Goal: Task Accomplishment & Management: Manage account settings

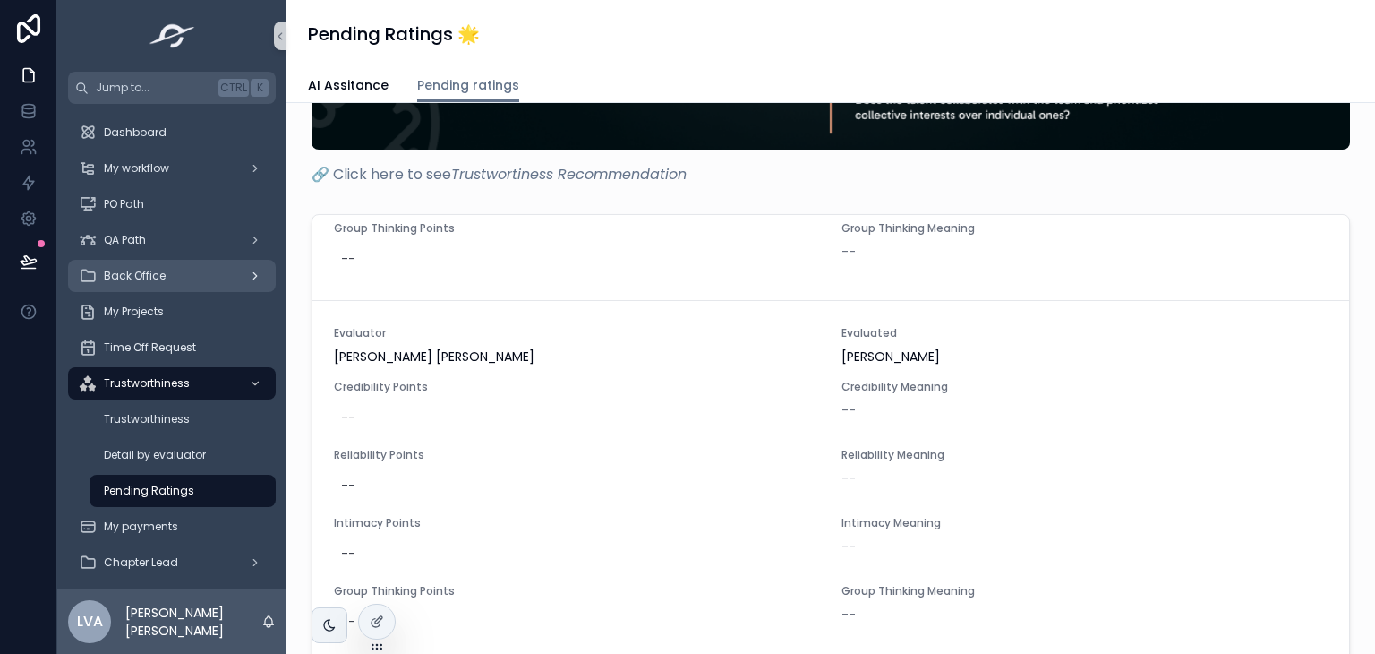
scroll to position [269, 0]
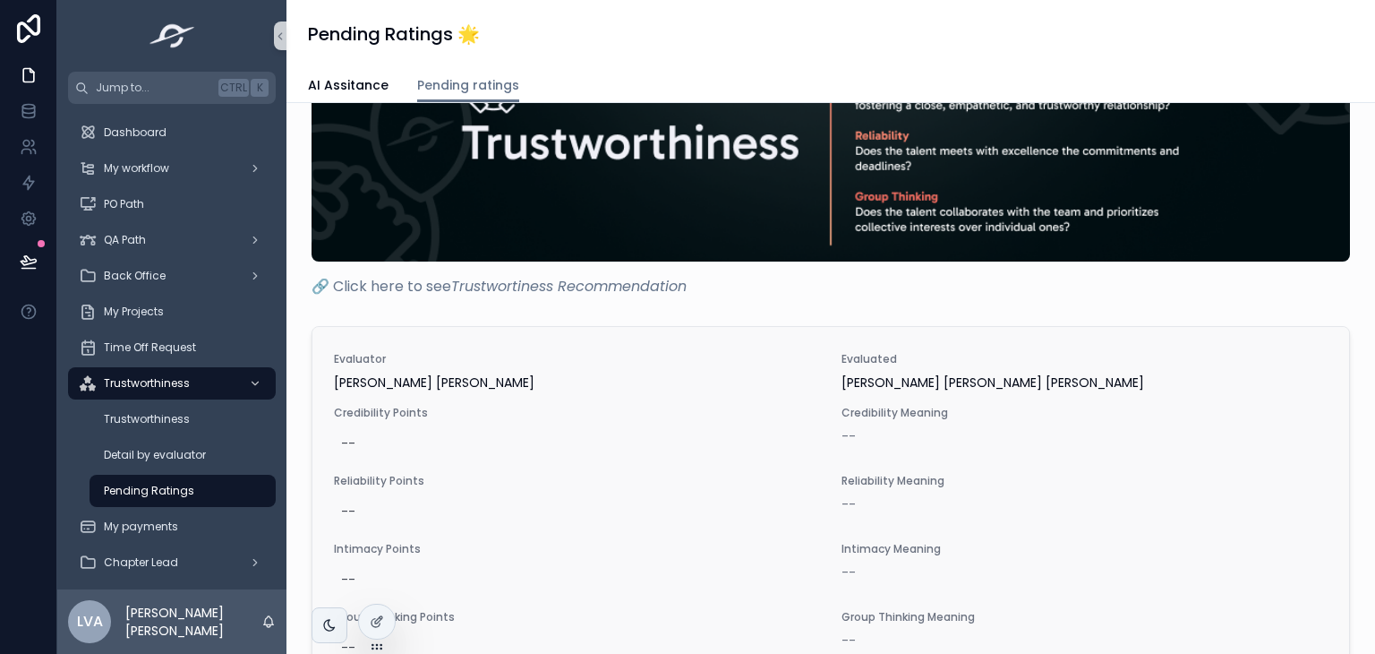
scroll to position [384, 0]
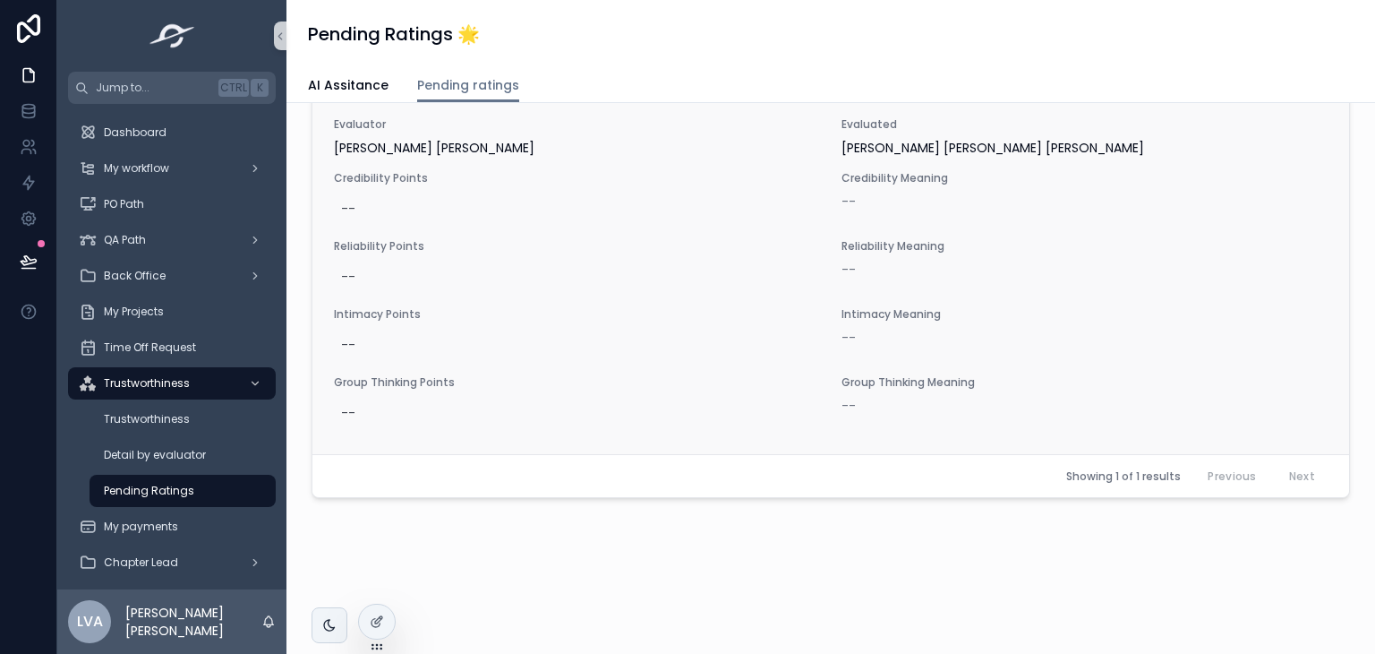
click at [860, 318] on span "Intimacy Meaning" at bounding box center [1085, 314] width 486 height 14
click at [974, 280] on div "Reliability Meaning --" at bounding box center [1085, 266] width 486 height 54
drag, startPoint x: 1056, startPoint y: 450, endPoint x: 991, endPoint y: 271, distance: 190.3
click at [1053, 448] on div "Evaluator [PERSON_NAME] [PERSON_NAME] Evaluated [PERSON_NAME] [PERSON_NAME] [PE…" at bounding box center [830, 273] width 1037 height 362
click at [953, 227] on div "Evaluator [PERSON_NAME] [PERSON_NAME] Evaluated [PERSON_NAME] [PERSON_NAME] [PE…" at bounding box center [831, 273] width 994 height 312
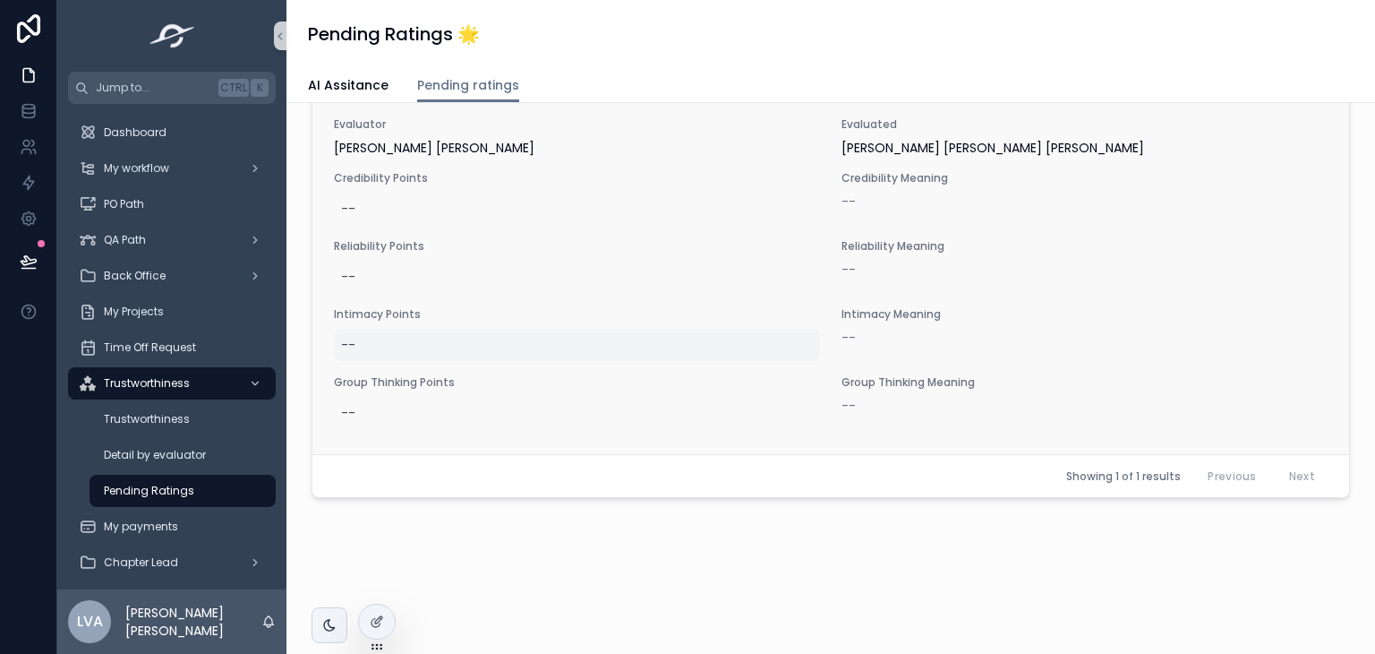
click at [474, 348] on div "--" at bounding box center [577, 345] width 486 height 32
click at [473, 345] on div "scrollable content" at bounding box center [456, 366] width 258 height 63
click at [404, 200] on div "--" at bounding box center [577, 209] width 486 height 32
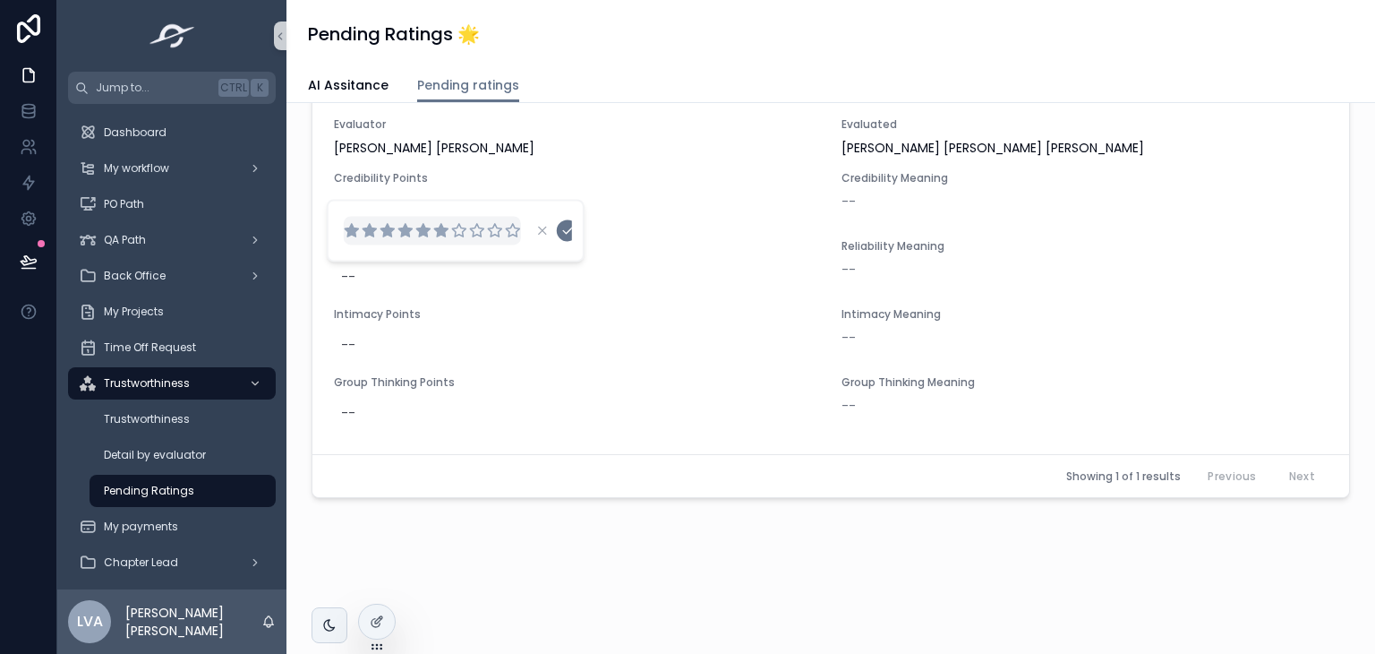
click at [444, 230] on icon "scrollable content" at bounding box center [440, 230] width 13 height 13
click at [568, 227] on icon "scrollable content" at bounding box center [567, 230] width 14 height 14
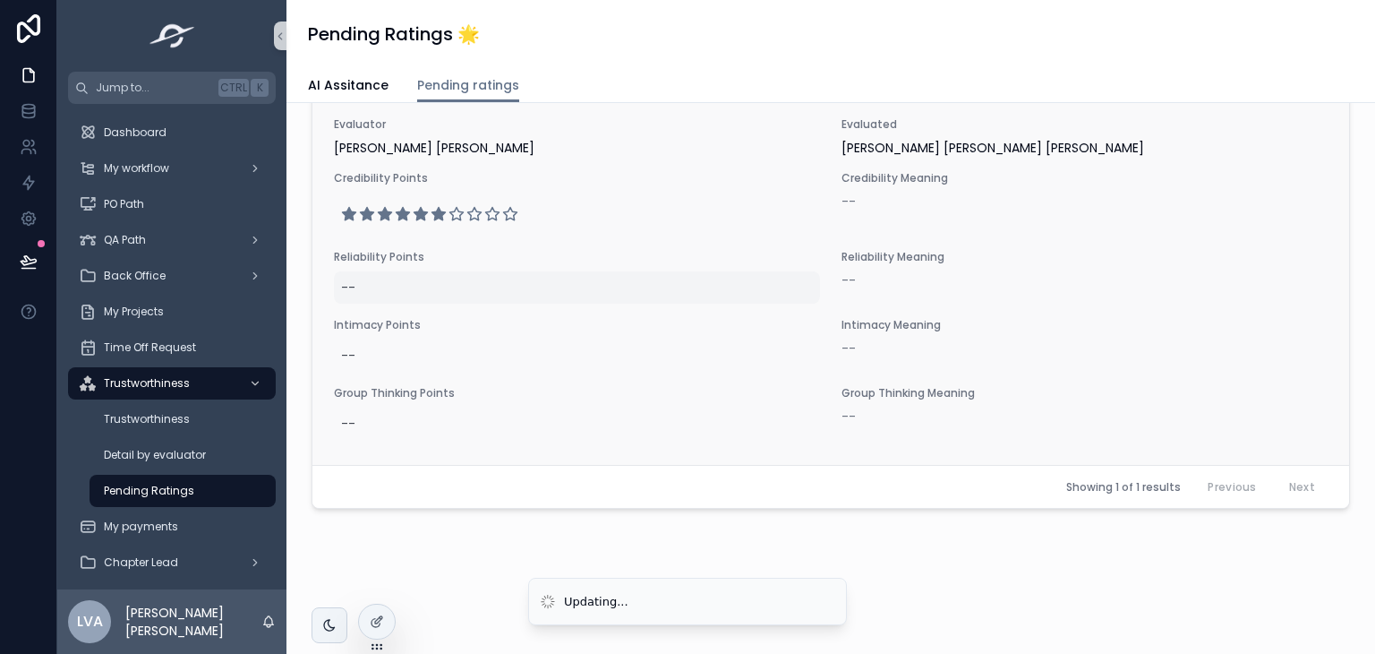
click at [418, 289] on div "--" at bounding box center [577, 287] width 486 height 32
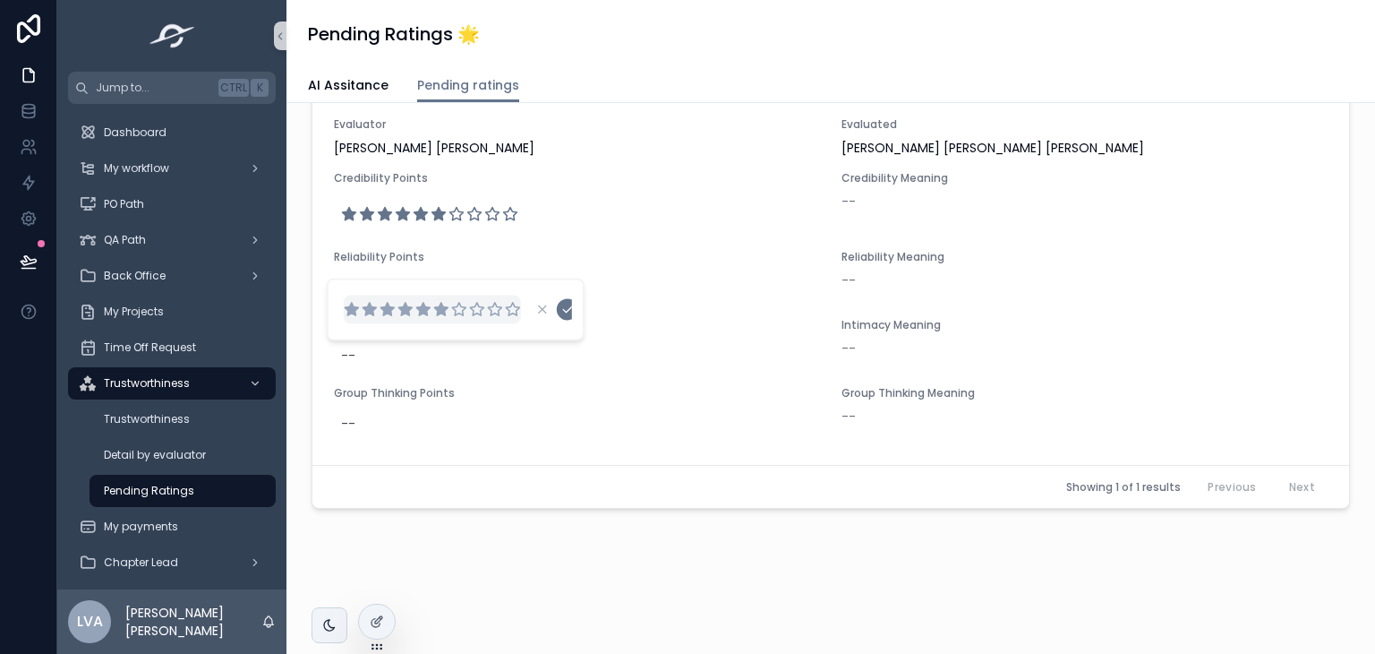
click at [441, 307] on icon "scrollable content" at bounding box center [440, 309] width 13 height 13
click at [567, 309] on icon "scrollable content" at bounding box center [567, 309] width 14 height 14
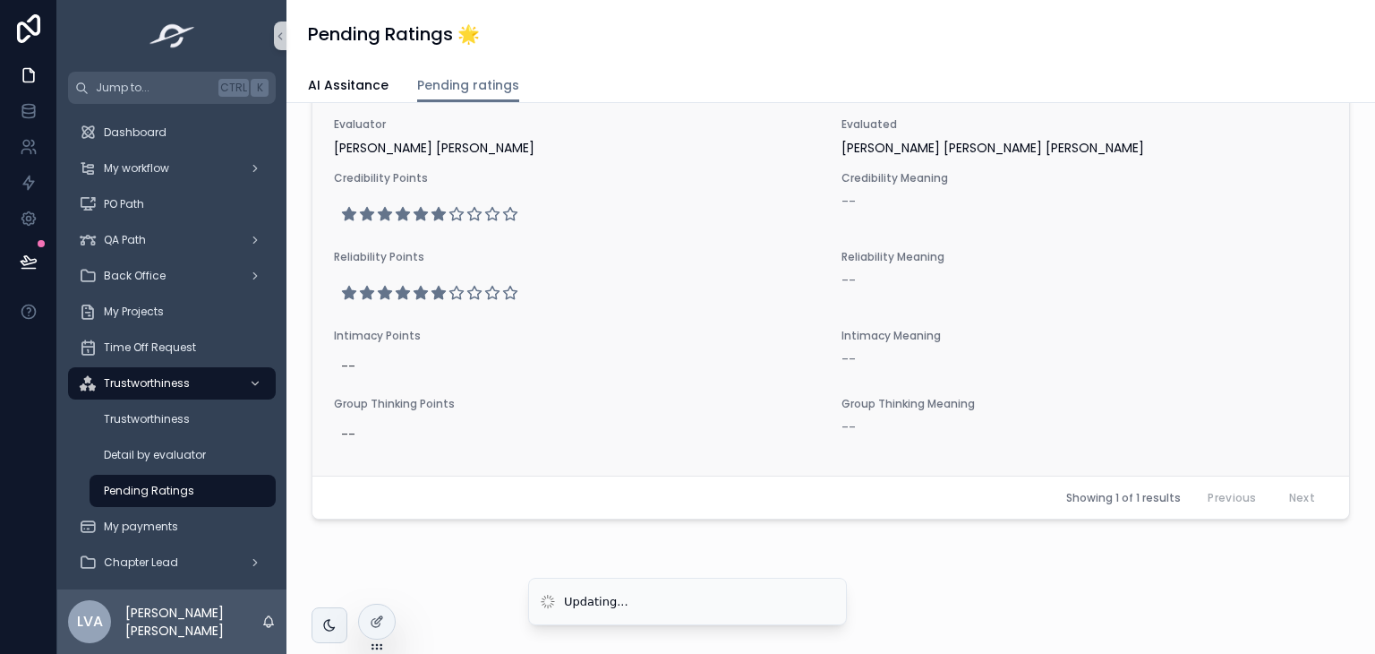
click at [397, 334] on span "Intimacy Points" at bounding box center [577, 336] width 486 height 14
click at [401, 351] on div "--" at bounding box center [577, 366] width 486 height 32
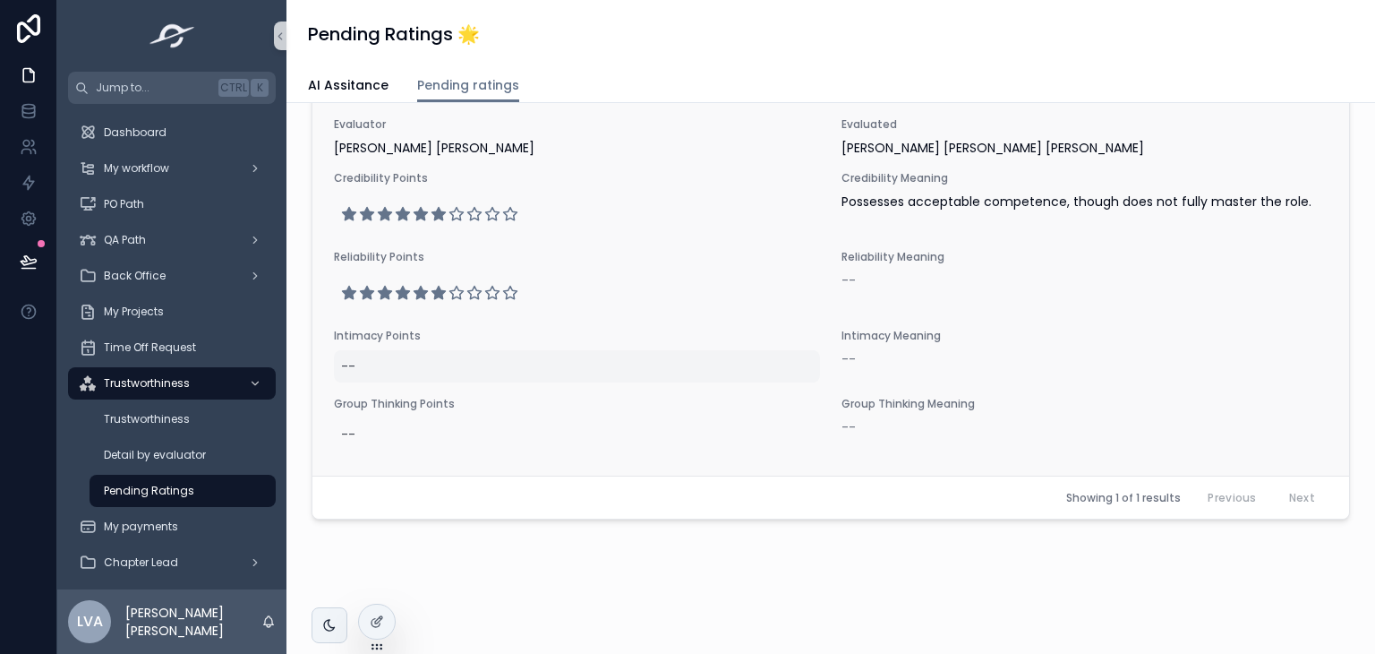
click at [453, 364] on div "--" at bounding box center [577, 366] width 486 height 32
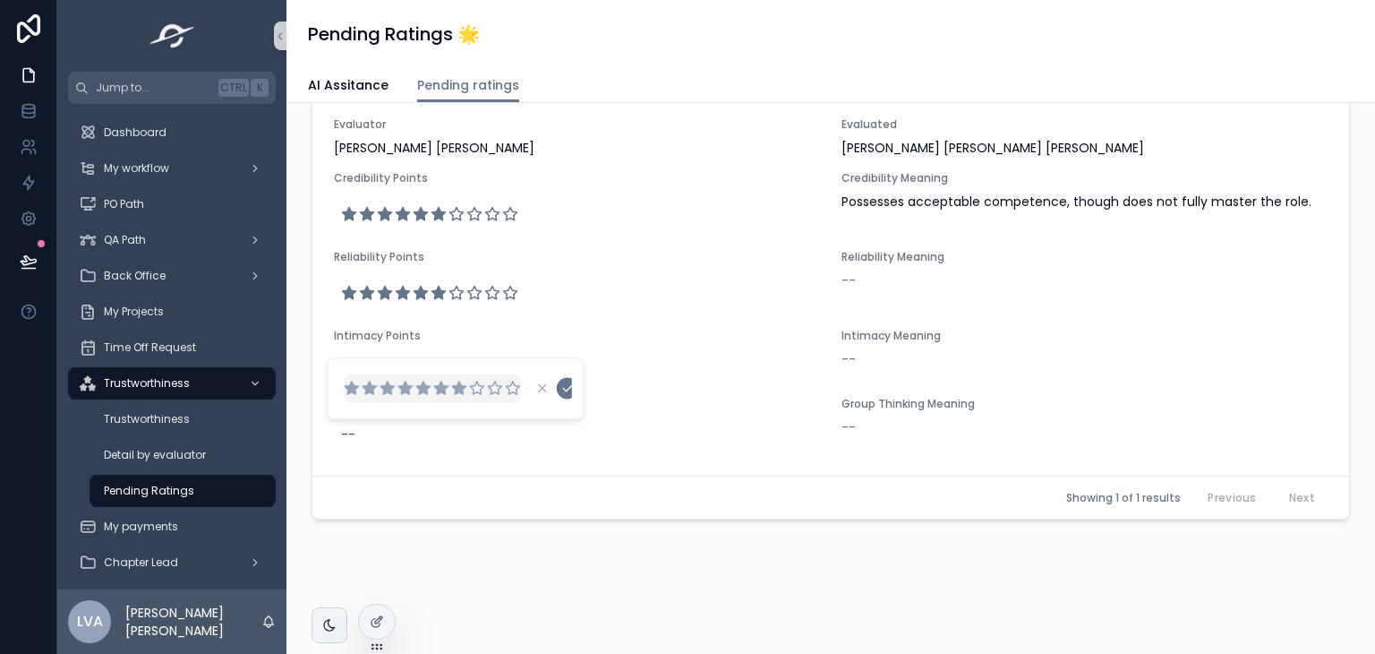
click at [455, 395] on icon "scrollable content" at bounding box center [459, 388] width 16 height 16
click at [565, 395] on button "scrollable content" at bounding box center [567, 387] width 21 height 21
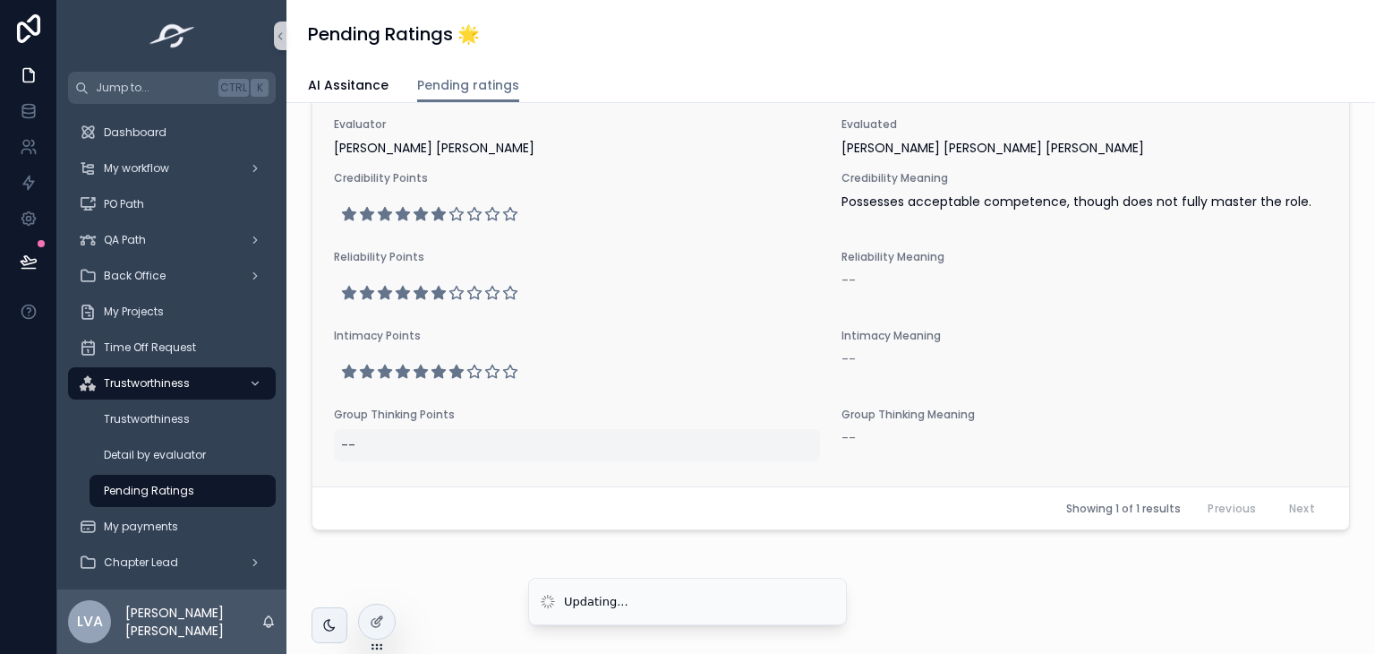
click at [475, 429] on div "--" at bounding box center [577, 445] width 486 height 32
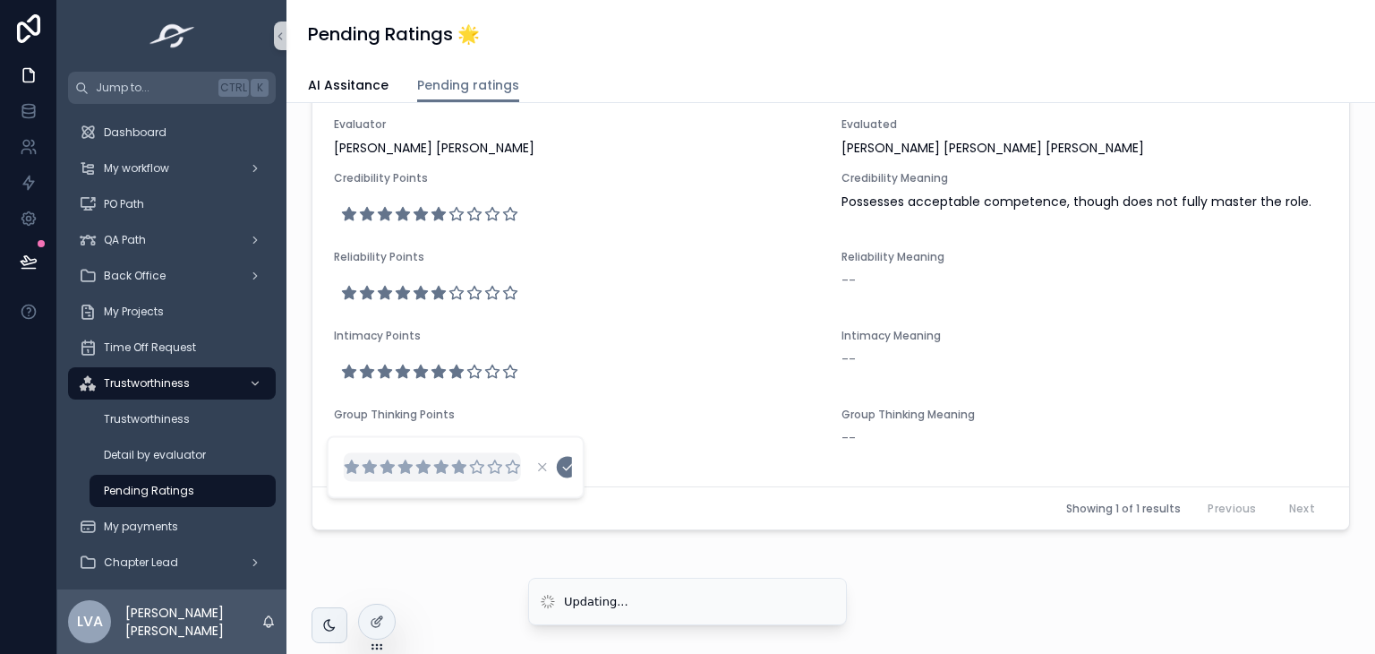
click at [466, 465] on icon "scrollable content" at bounding box center [459, 466] width 16 height 16
click at [458, 469] on icon "scrollable content" at bounding box center [458, 466] width 13 height 13
click at [455, 472] on icon "scrollable content" at bounding box center [458, 466] width 13 height 13
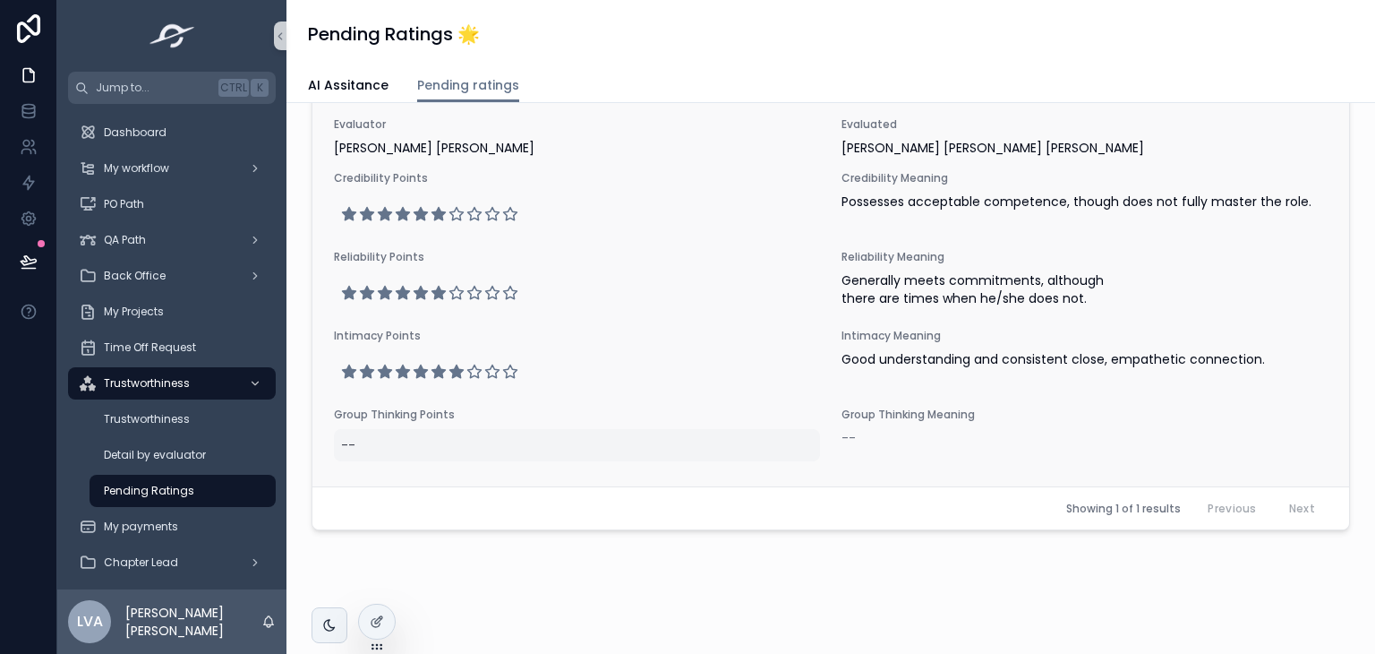
click at [445, 447] on div "--" at bounding box center [577, 445] width 486 height 32
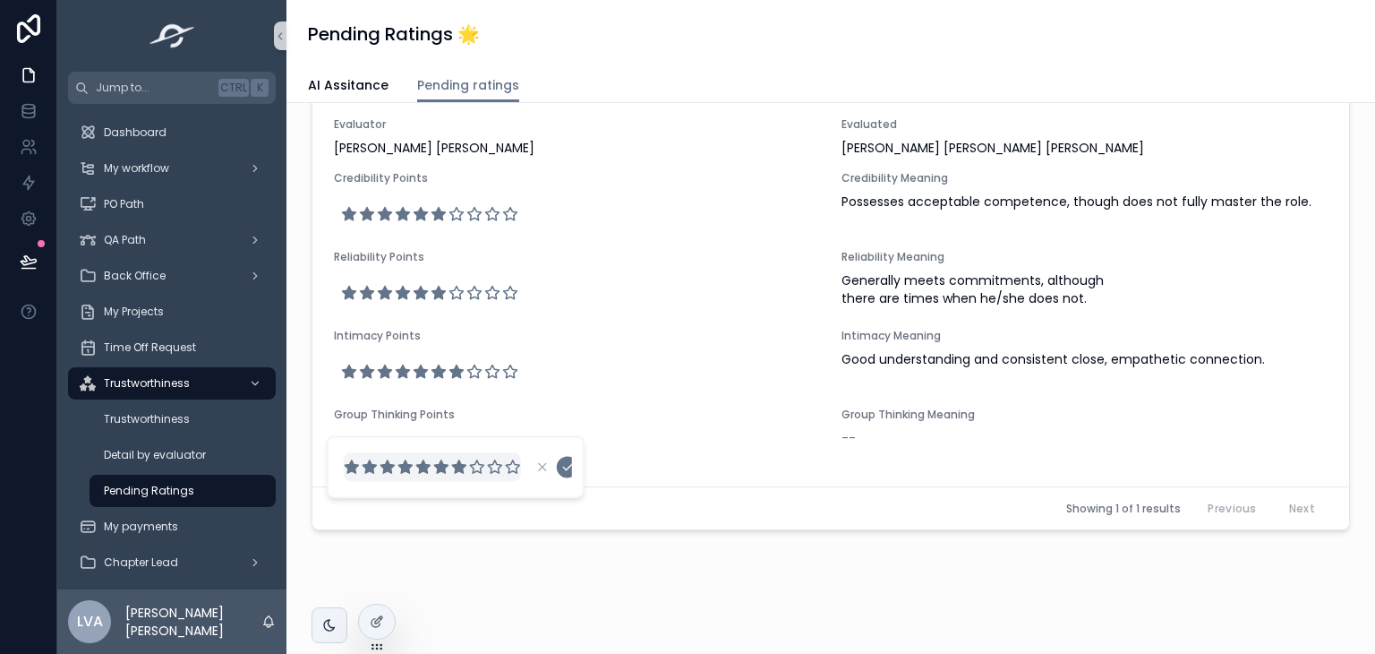
click at [573, 463] on div "scrollable content" at bounding box center [456, 466] width 258 height 63
click at [566, 470] on icon "scrollable content" at bounding box center [567, 466] width 14 height 14
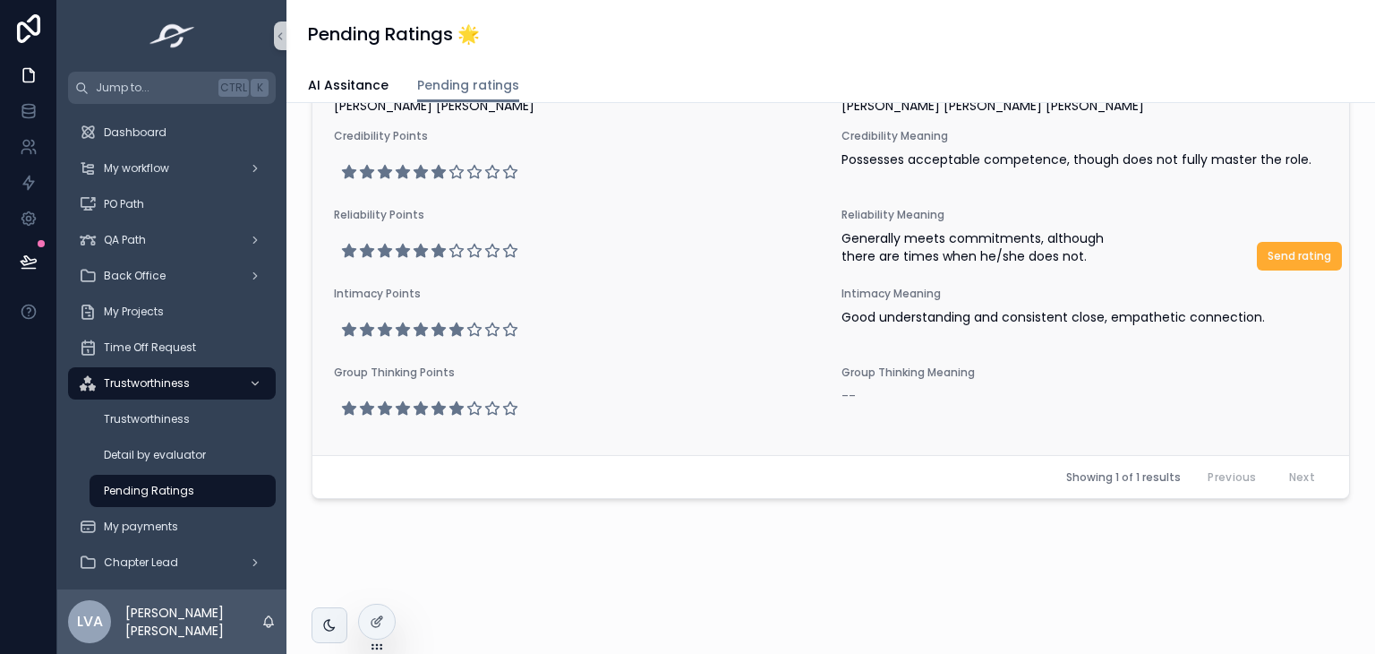
scroll to position [427, 0]
click at [1296, 255] on span "Send rating" at bounding box center [1300, 255] width 64 height 14
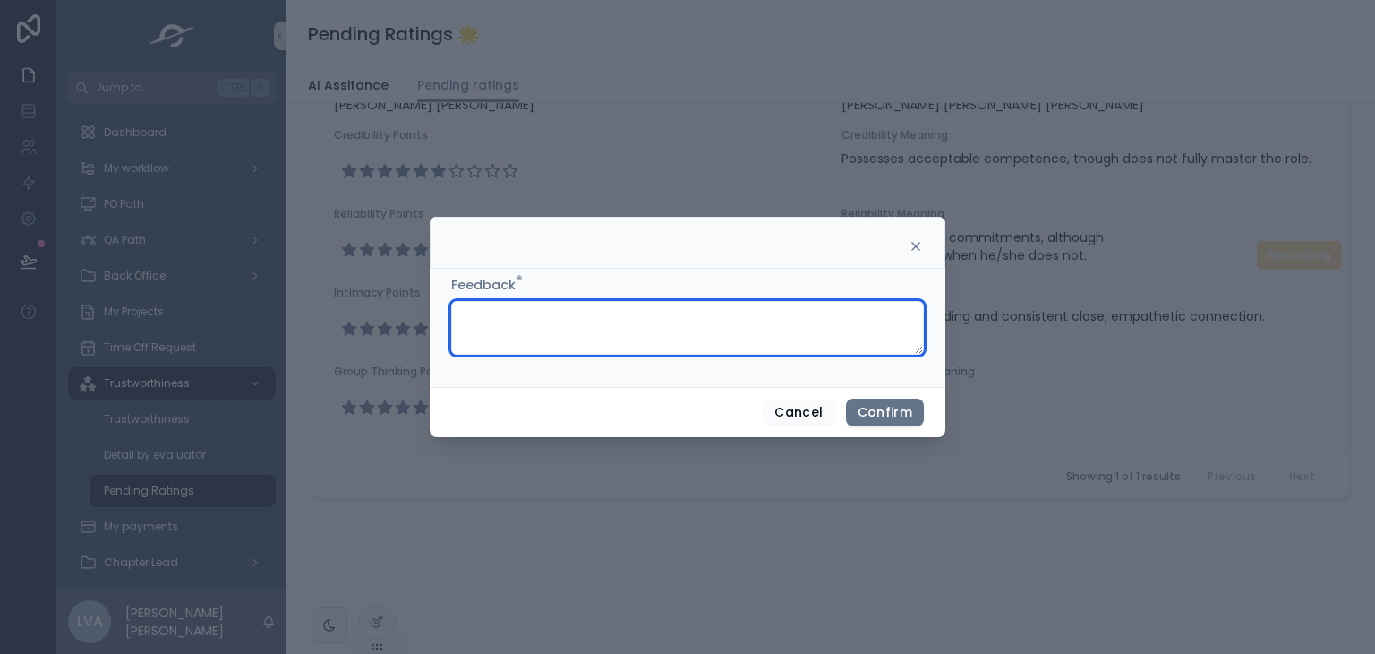
click at [731, 320] on textarea at bounding box center [687, 328] width 473 height 54
paste textarea "**********"
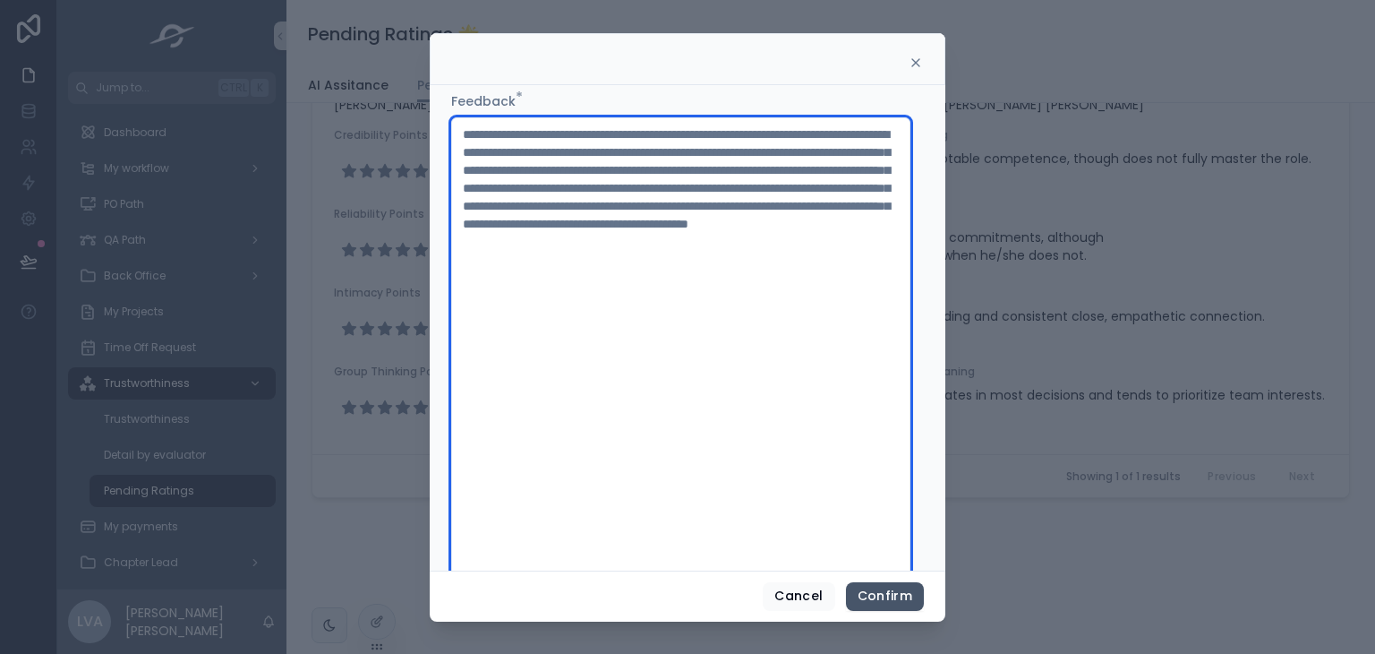
type textarea "**********"
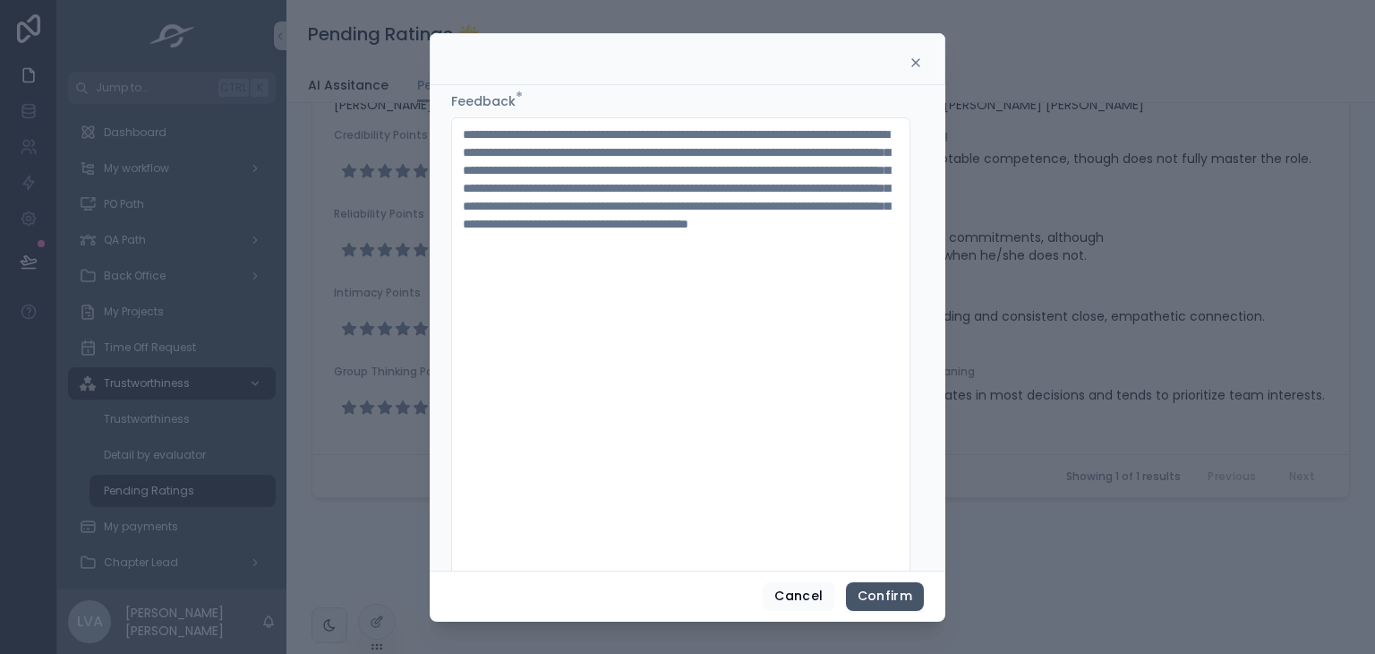
click at [912, 607] on button "Confirm" at bounding box center [885, 596] width 78 height 29
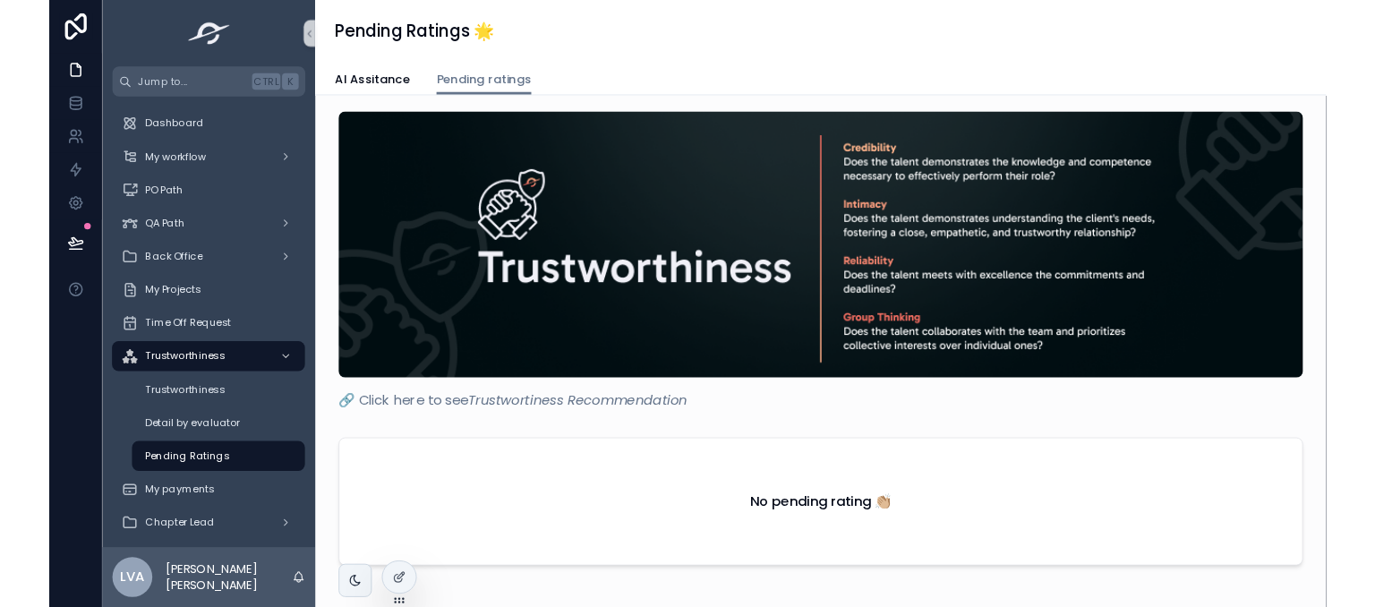
scroll to position [0, 0]
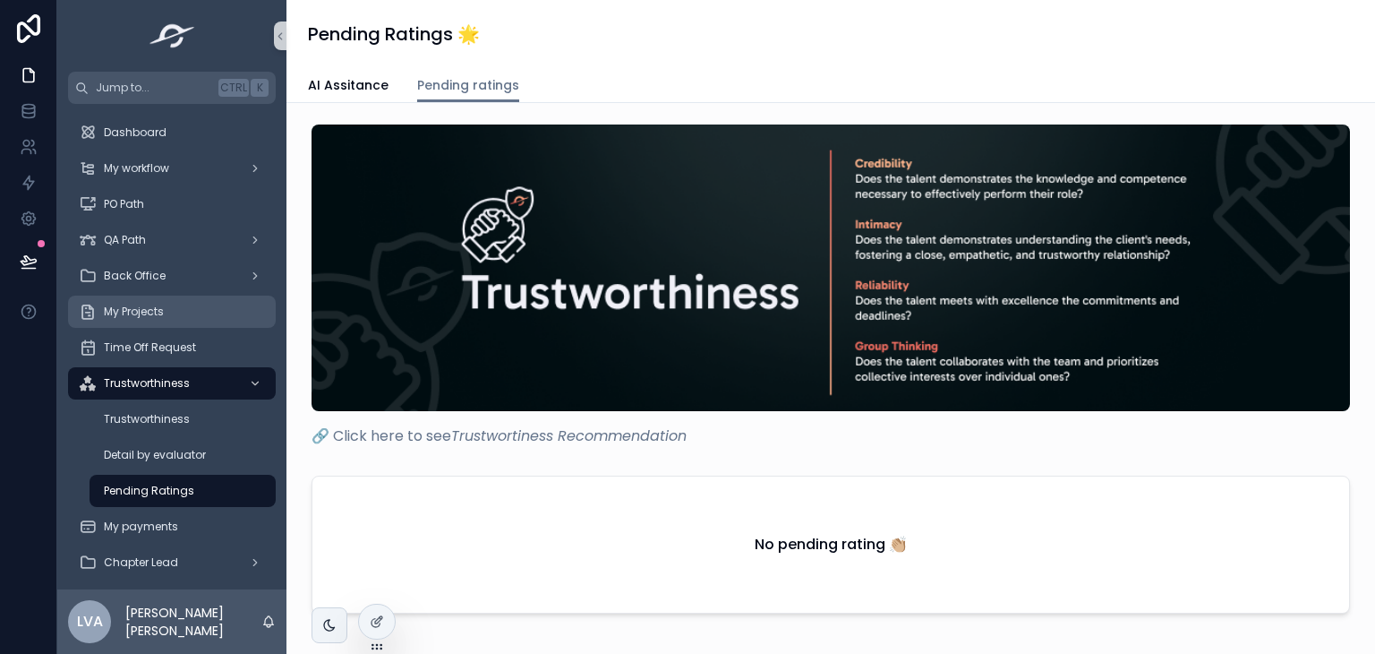
click at [127, 320] on div "My Projects" at bounding box center [172, 311] width 186 height 29
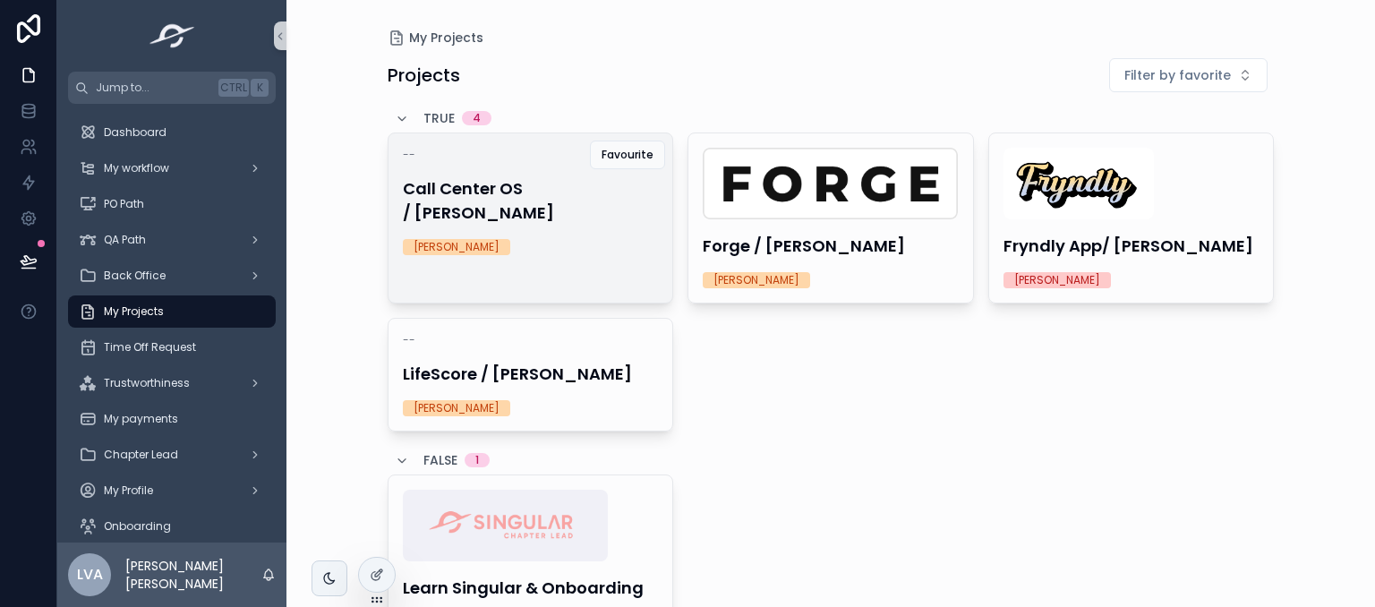
click at [508, 184] on h4 "Call Center OS / [PERSON_NAME]" at bounding box center [531, 200] width 256 height 48
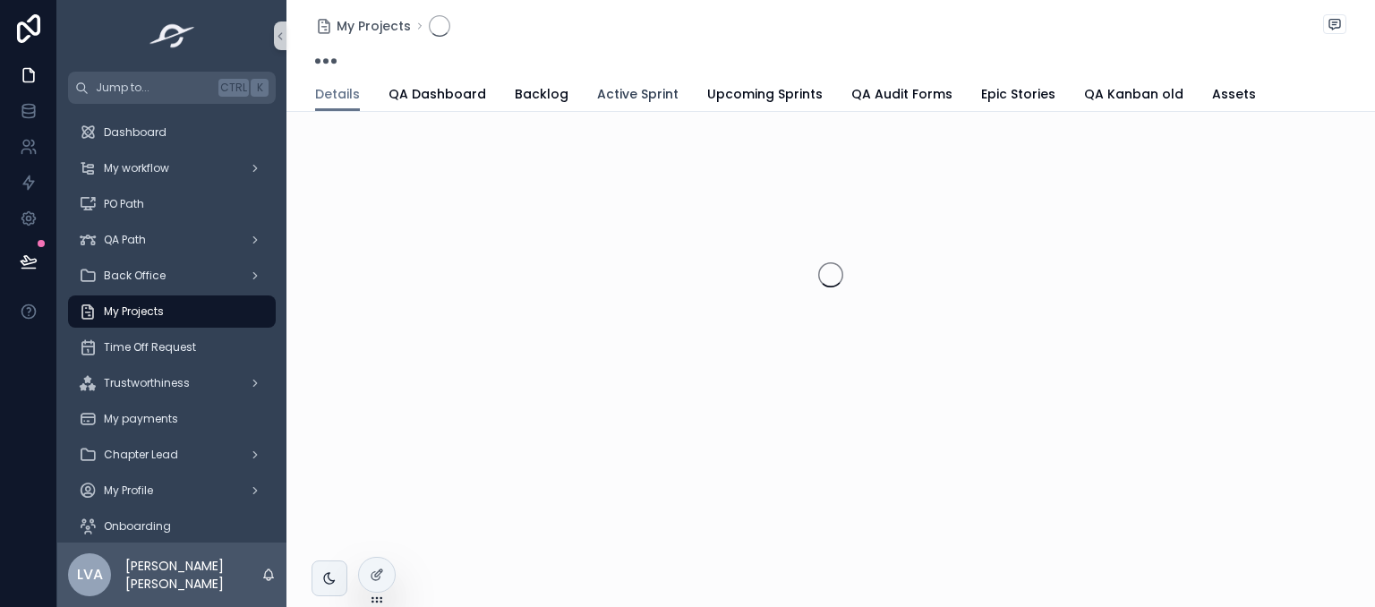
click at [623, 101] on link "Active Sprint" at bounding box center [637, 96] width 81 height 36
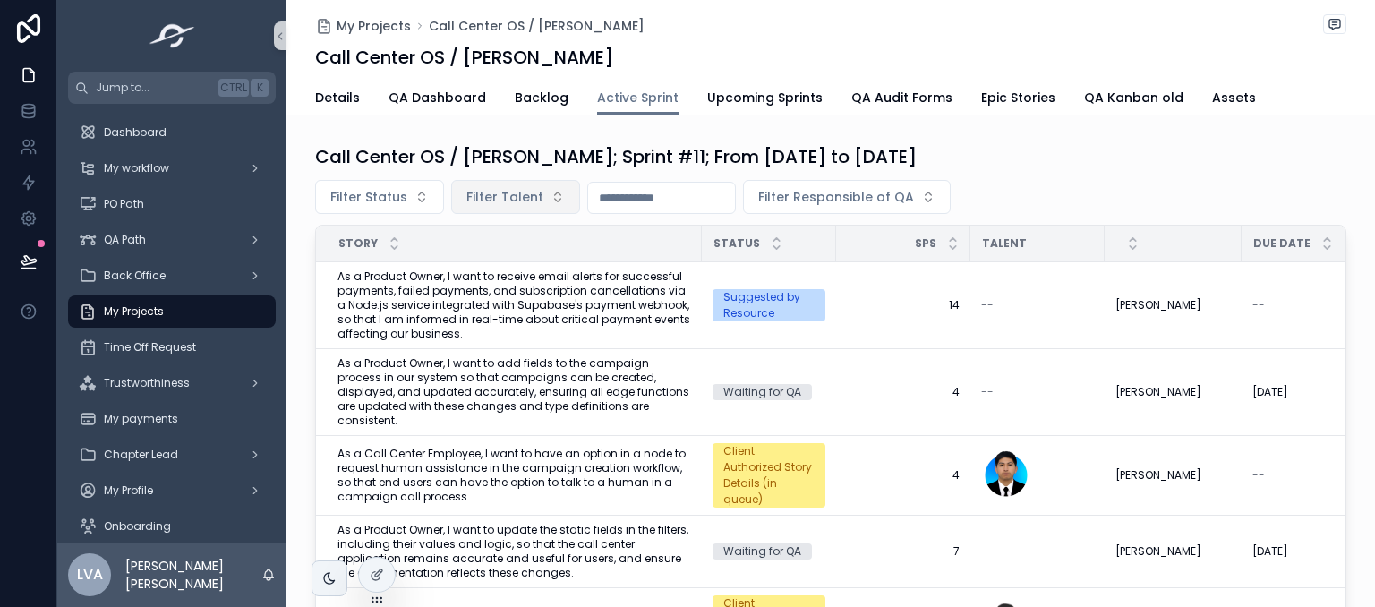
click at [518, 199] on span "Filter Talent" at bounding box center [504, 197] width 77 height 18
type input "*"
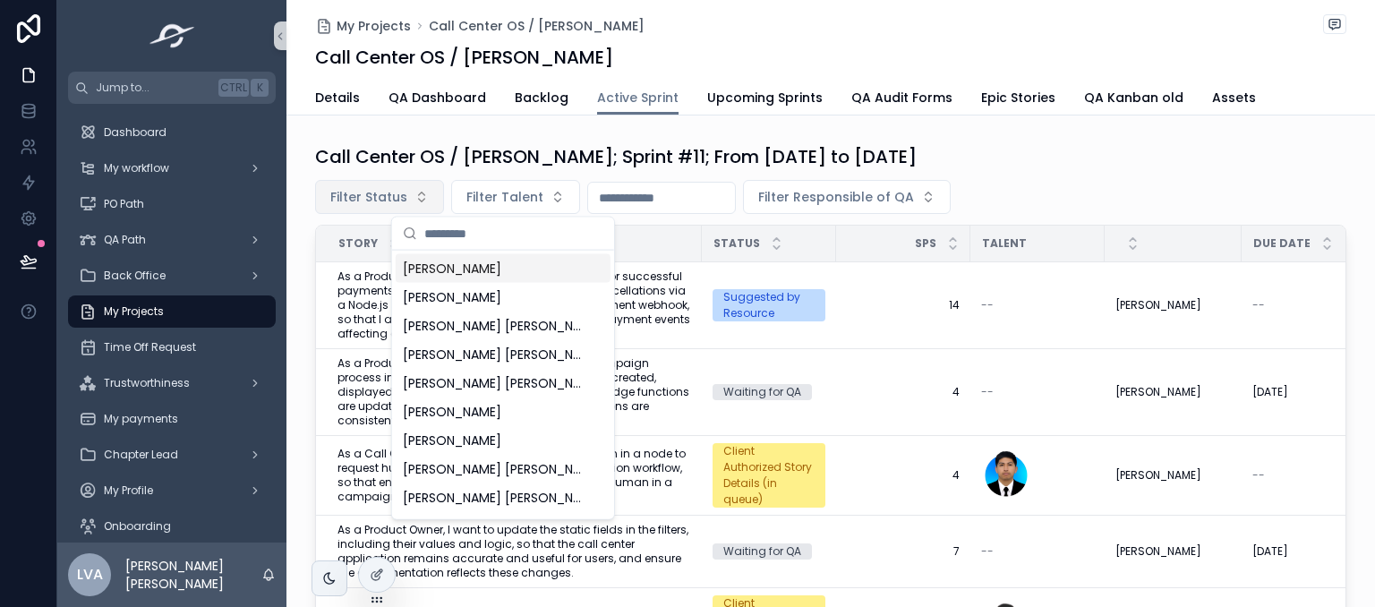
click at [378, 193] on span "Filter Status" at bounding box center [368, 197] width 77 height 18
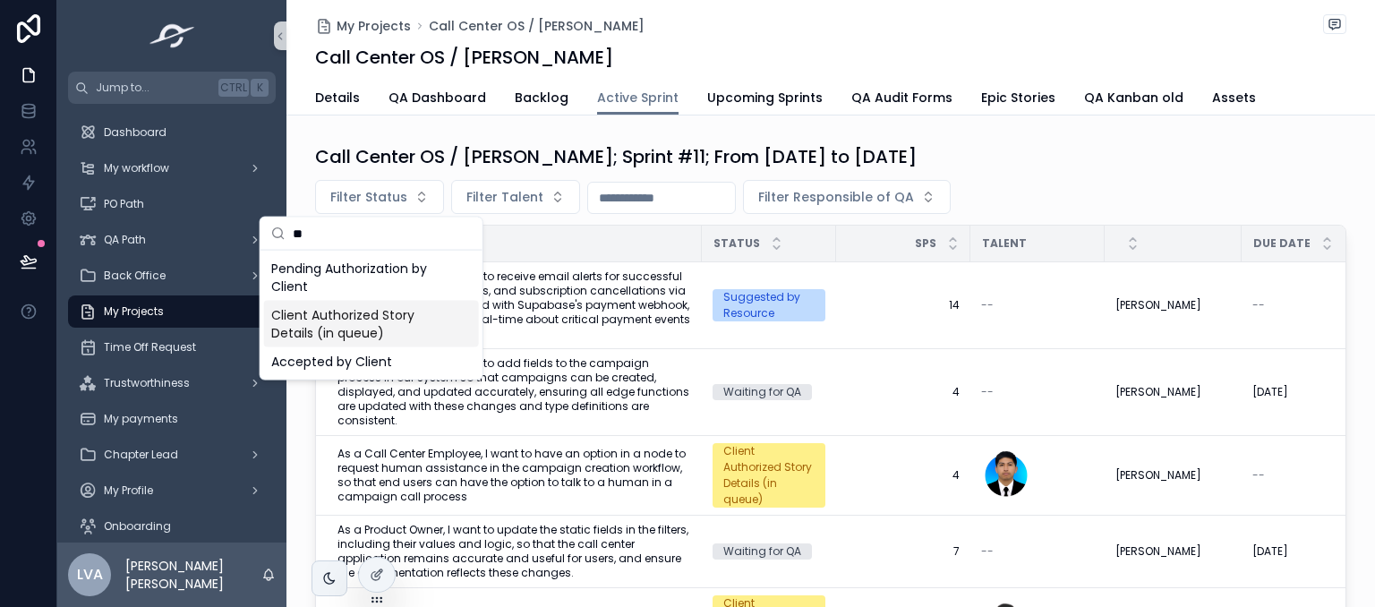
type input "**"
click at [372, 325] on div "Client Authorized Story Details (in queue)" at bounding box center [371, 324] width 215 height 47
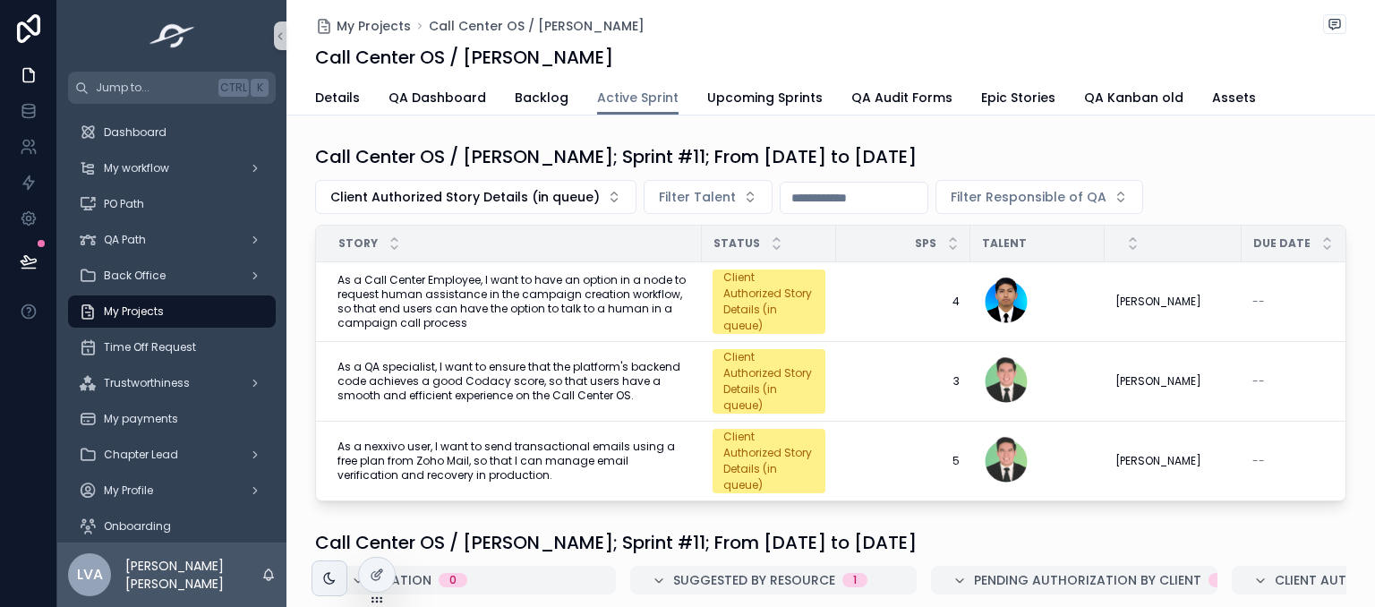
click at [1303, 127] on div "My Projects Call Center OS / [PERSON_NAME] Call Center OS / [PERSON_NAME] Activ…" at bounding box center [831, 586] width 1089 height 1172
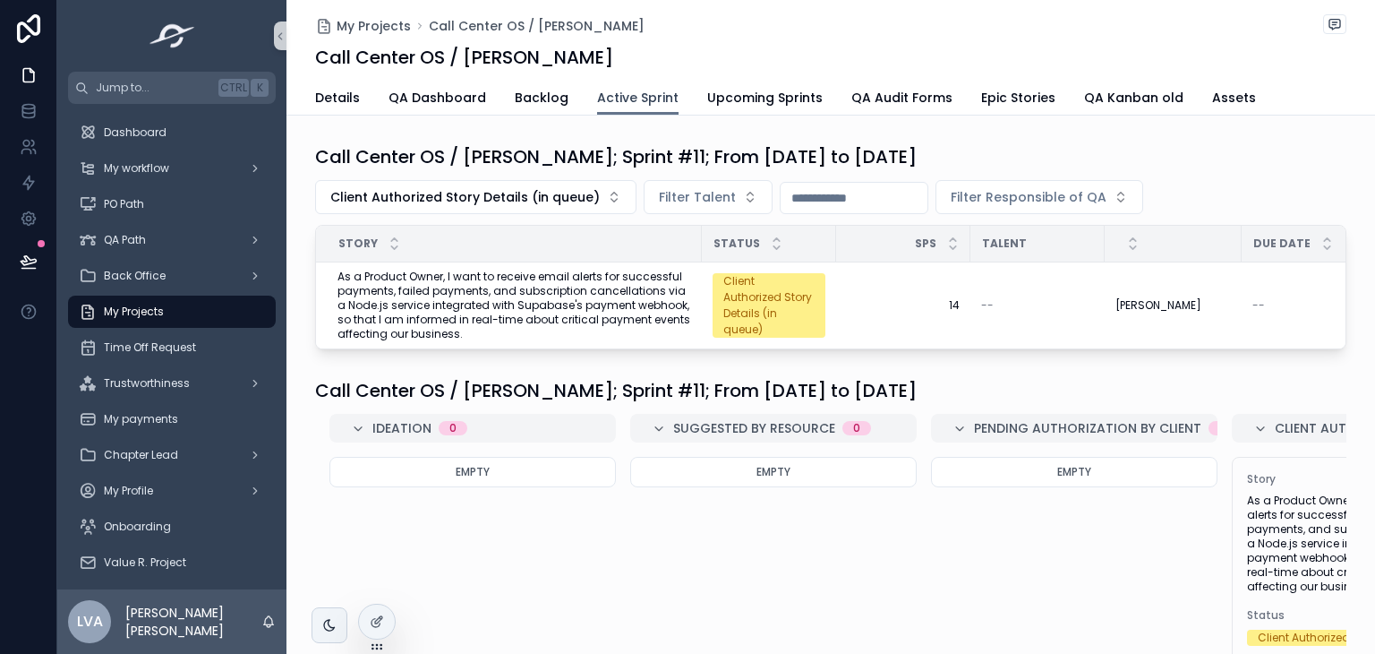
click at [623, 89] on span "Active Sprint" at bounding box center [637, 98] width 81 height 18
click at [630, 93] on span "Active Sprint" at bounding box center [637, 98] width 81 height 18
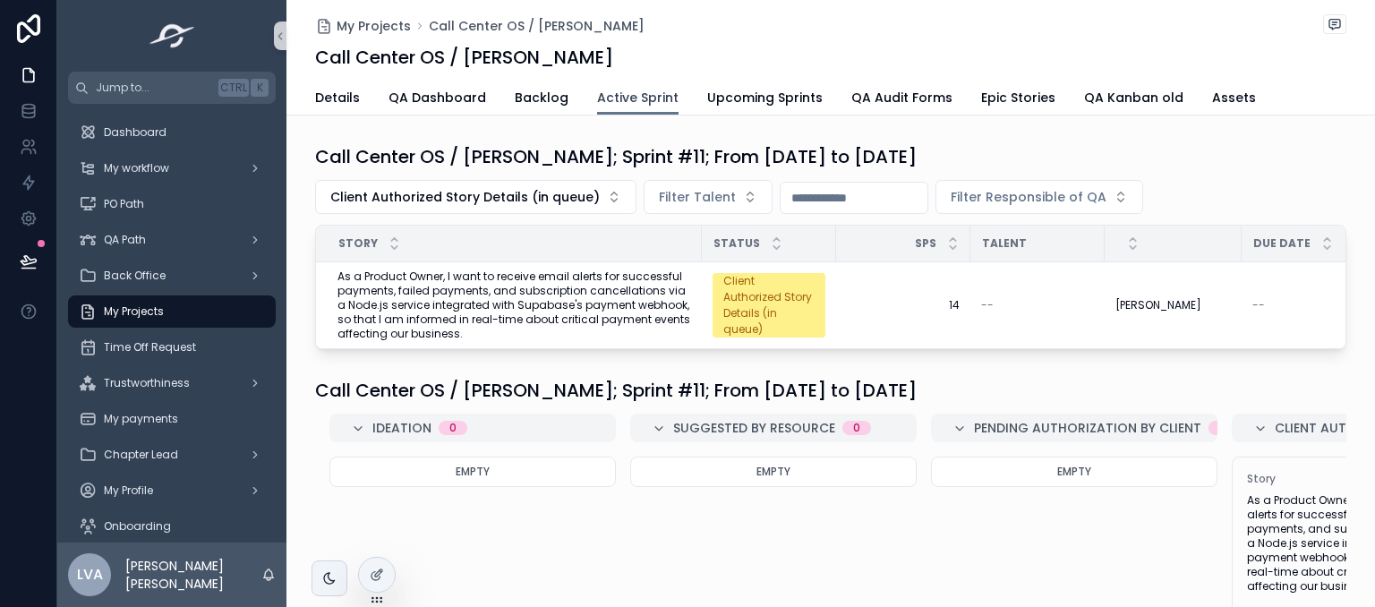
click at [629, 102] on span "Active Sprint" at bounding box center [637, 98] width 81 height 18
click at [527, 97] on span "Backlog" at bounding box center [542, 98] width 54 height 18
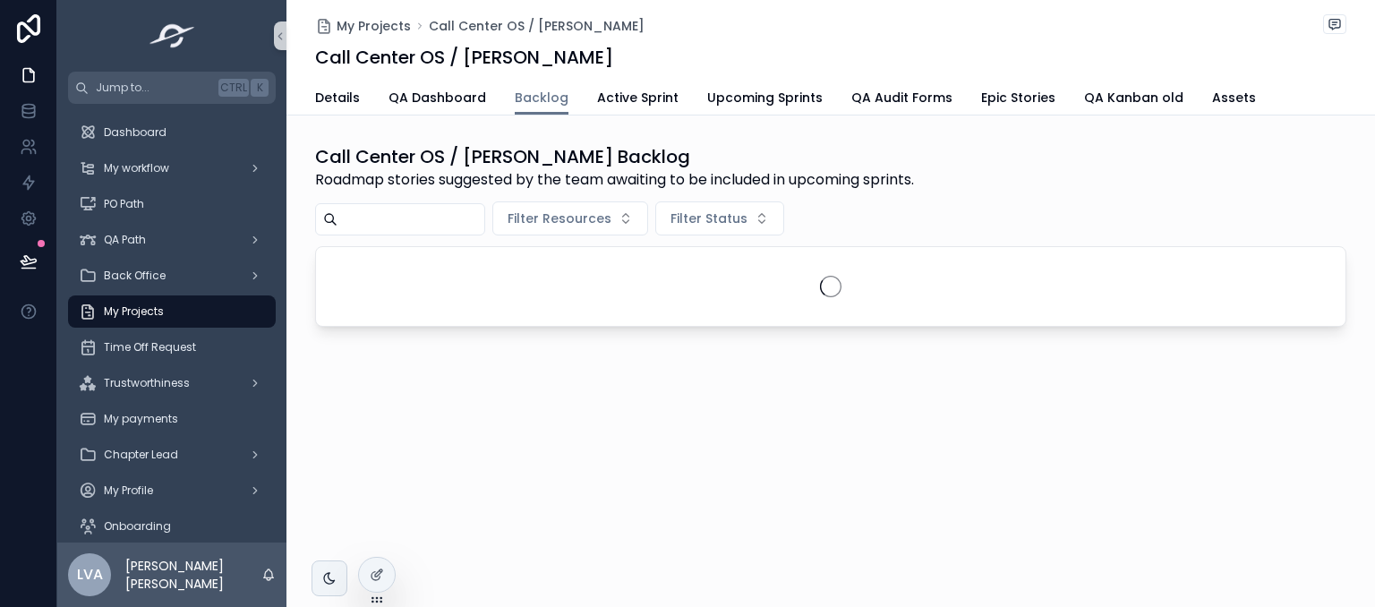
click at [768, 77] on div "My Projects Call Center OS / [PERSON_NAME] Call Center OS / [PERSON_NAME]" at bounding box center [830, 40] width 1031 height 81
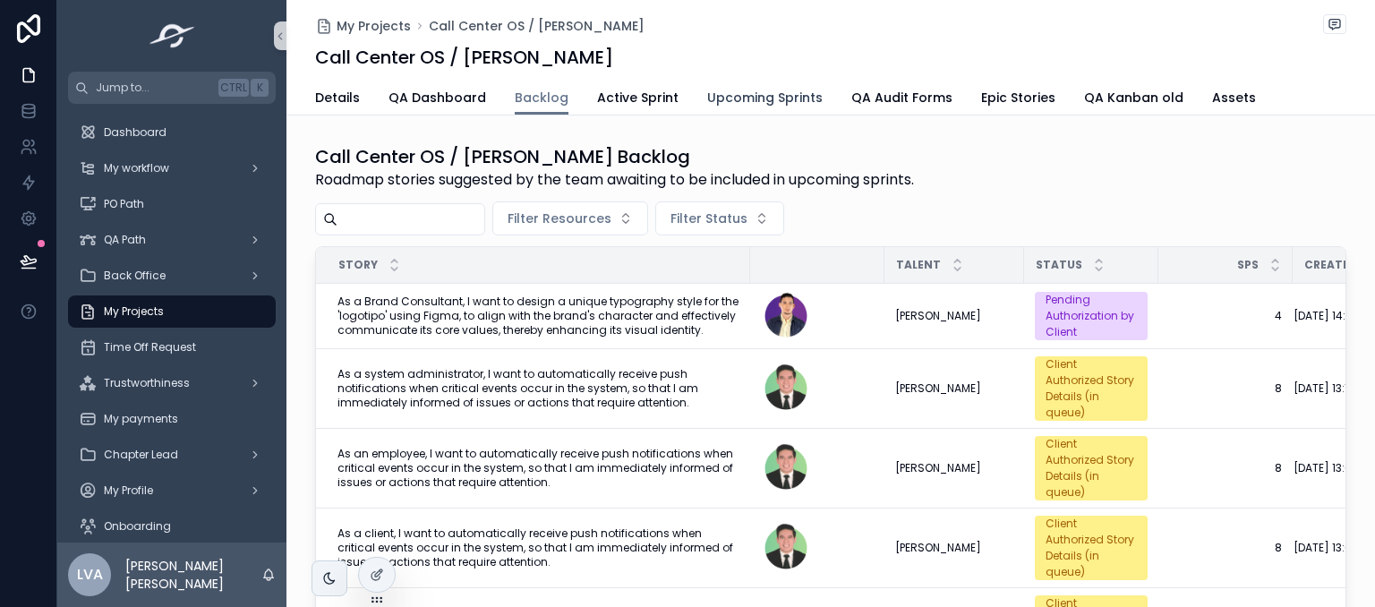
click at [777, 89] on span "Upcoming Sprints" at bounding box center [765, 98] width 116 height 18
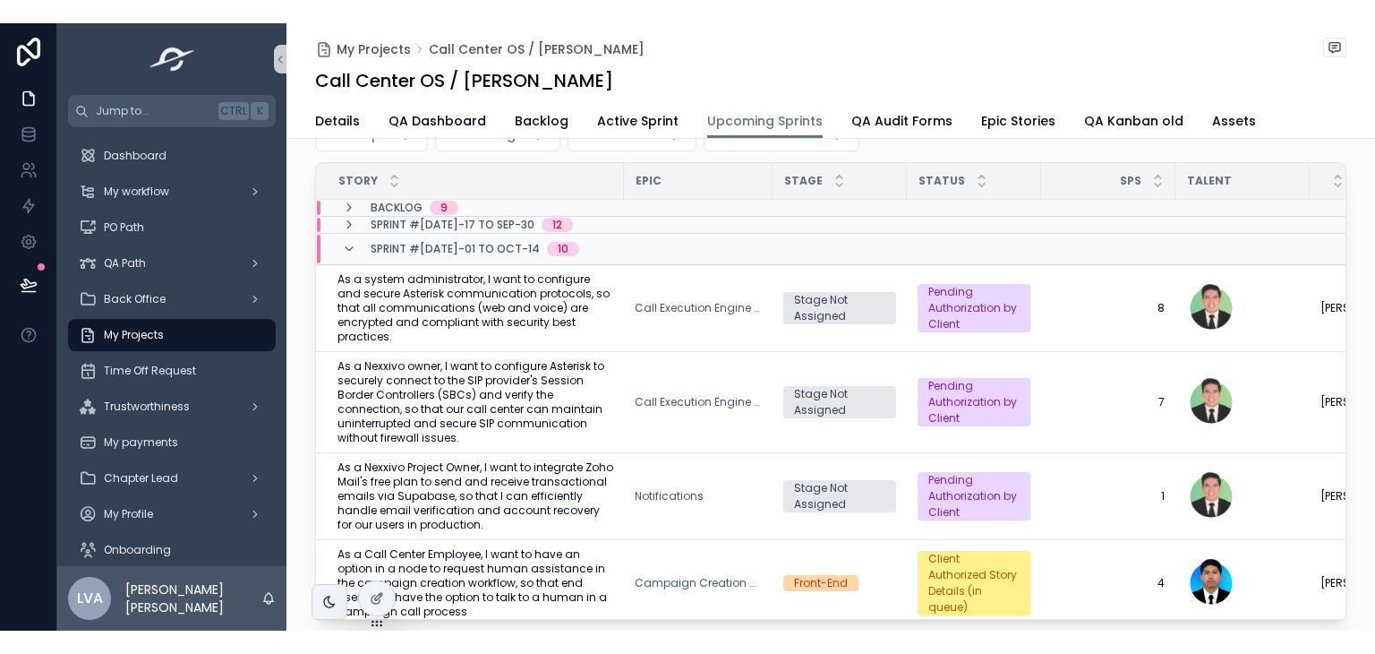
scroll to position [64, 0]
